Goal: Find contact information

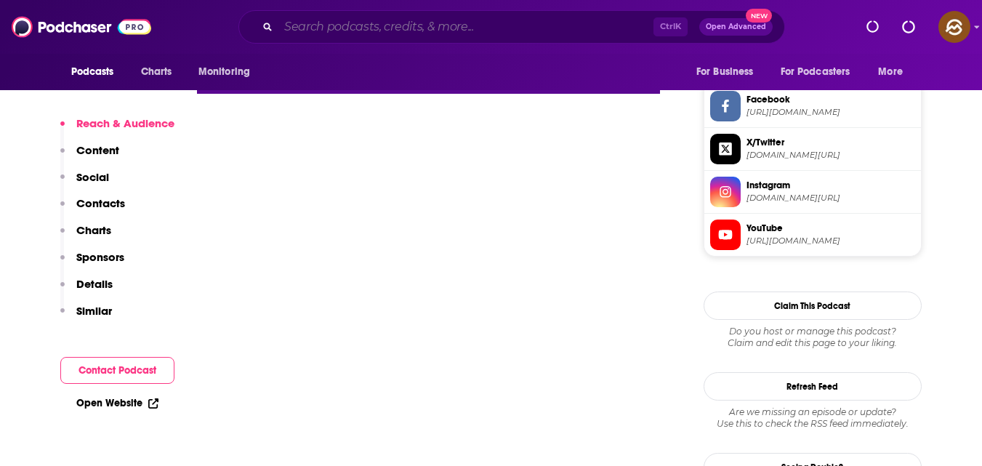
click at [589, 23] on input "Search podcasts, credits, & more..." at bounding box center [465, 26] width 375 height 23
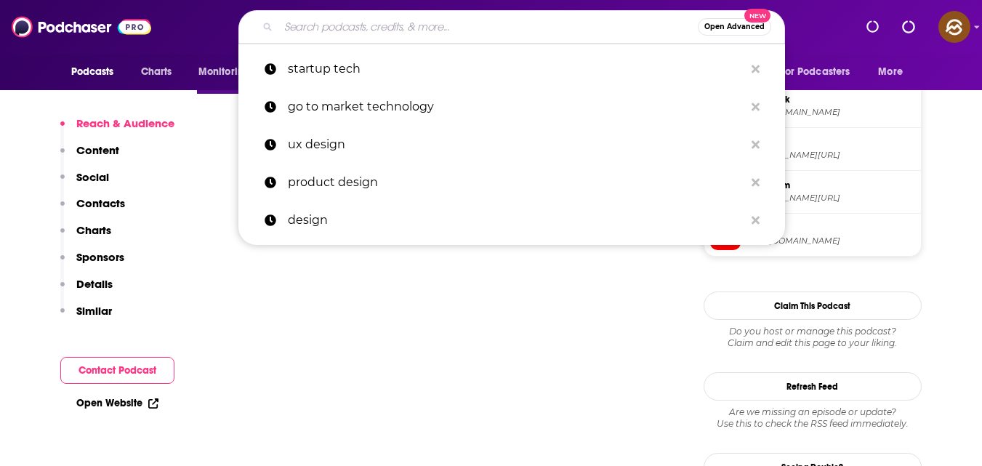
scroll to position [1234, 0]
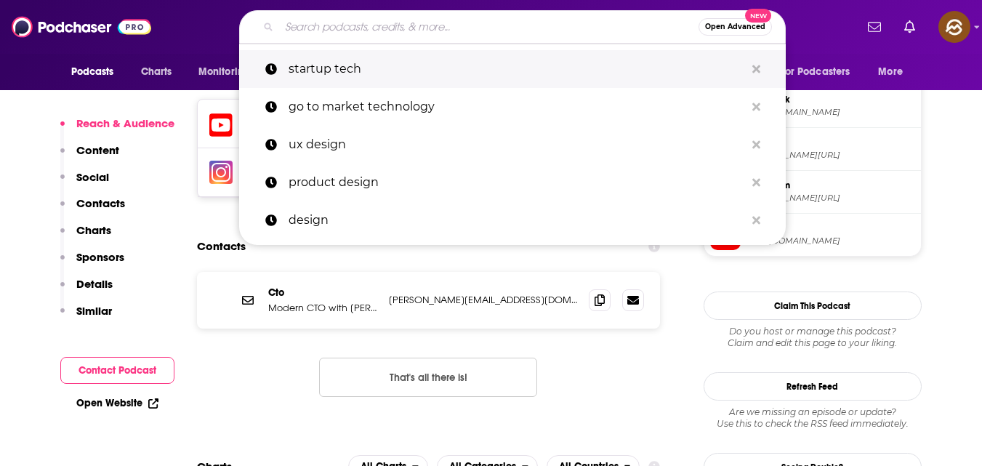
paste input "The Modern CTO Podcast"
type input "The Modern CTO Podcast"
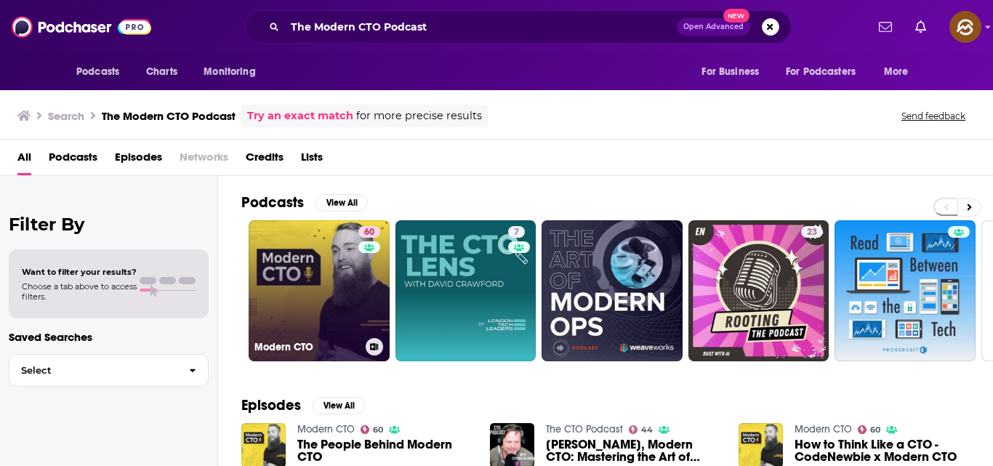
click at [319, 277] on link "60 Modern CTO" at bounding box center [318, 290] width 141 height 141
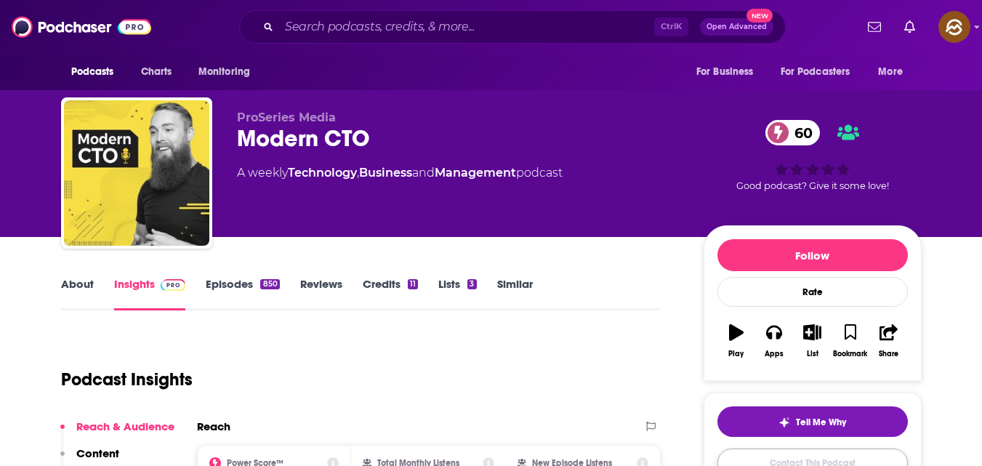
click at [780, 459] on link "Contact This Podcast" at bounding box center [812, 462] width 190 height 28
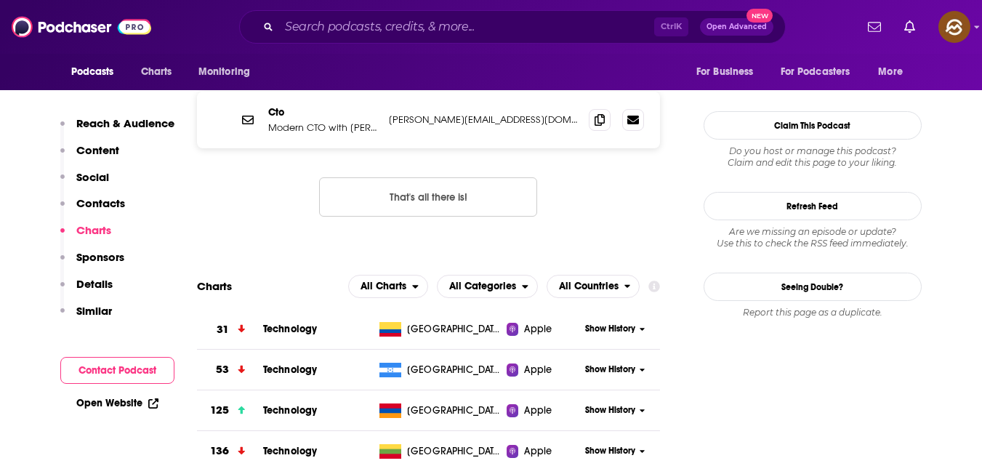
click at [144, 359] on button "Contact Podcast" at bounding box center [117, 370] width 114 height 27
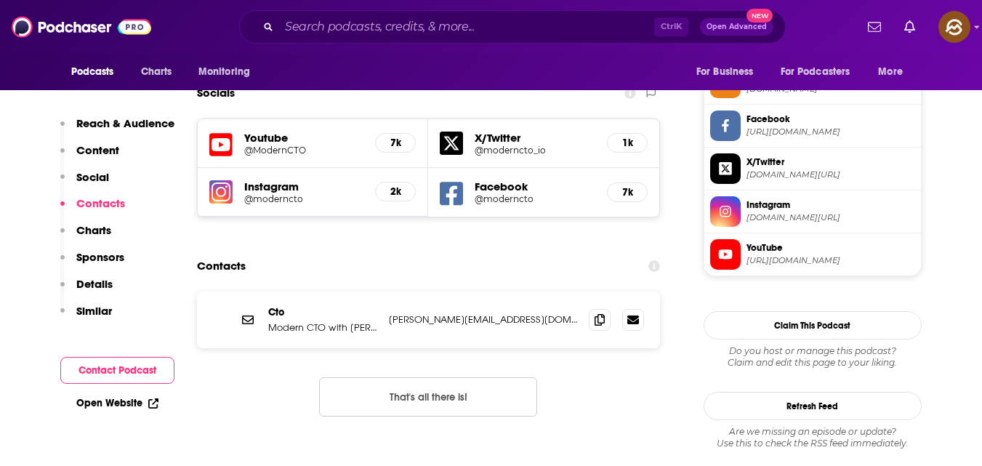
scroll to position [1213, 0]
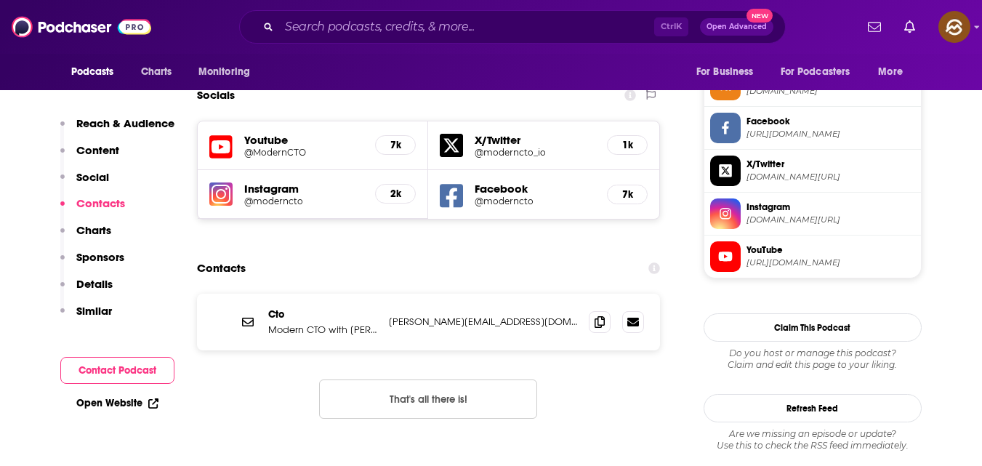
click at [392, 315] on p "[PERSON_NAME][EMAIL_ADDRESS][DOMAIN_NAME]" at bounding box center [483, 321] width 189 height 12
click at [598, 315] on icon at bounding box center [599, 321] width 10 height 12
click at [325, 323] on p "Modern CTO with [PERSON_NAME]" at bounding box center [322, 329] width 109 height 12
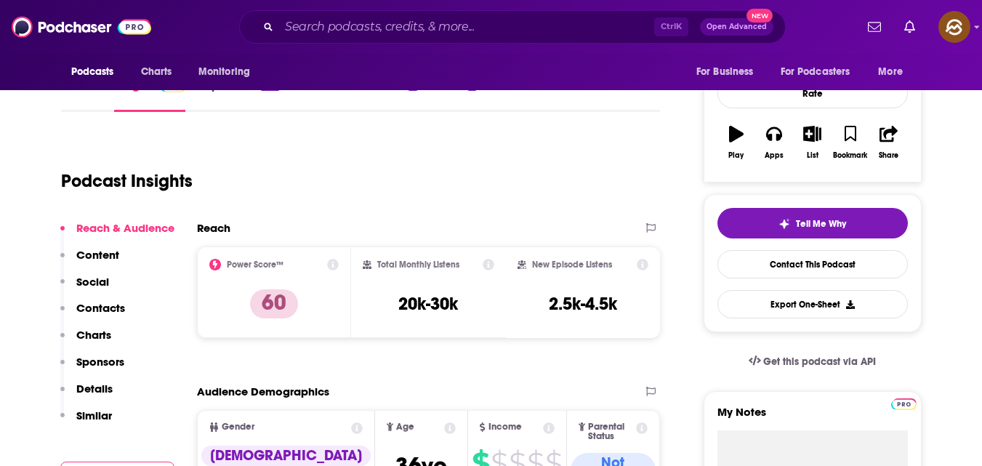
scroll to position [0, 0]
